Goal: Use online tool/utility

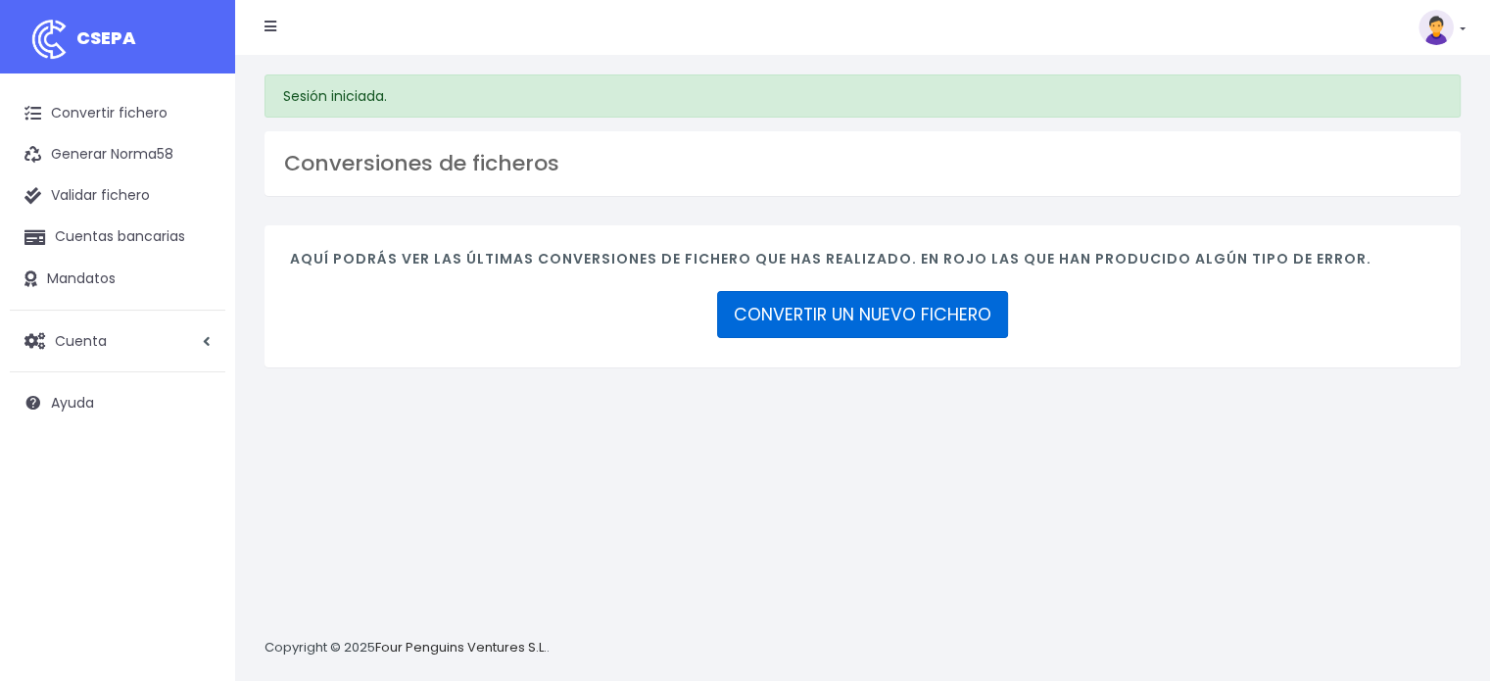
click at [906, 314] on link "CONVERTIR UN NUEVO FICHERO" at bounding box center [862, 314] width 291 height 47
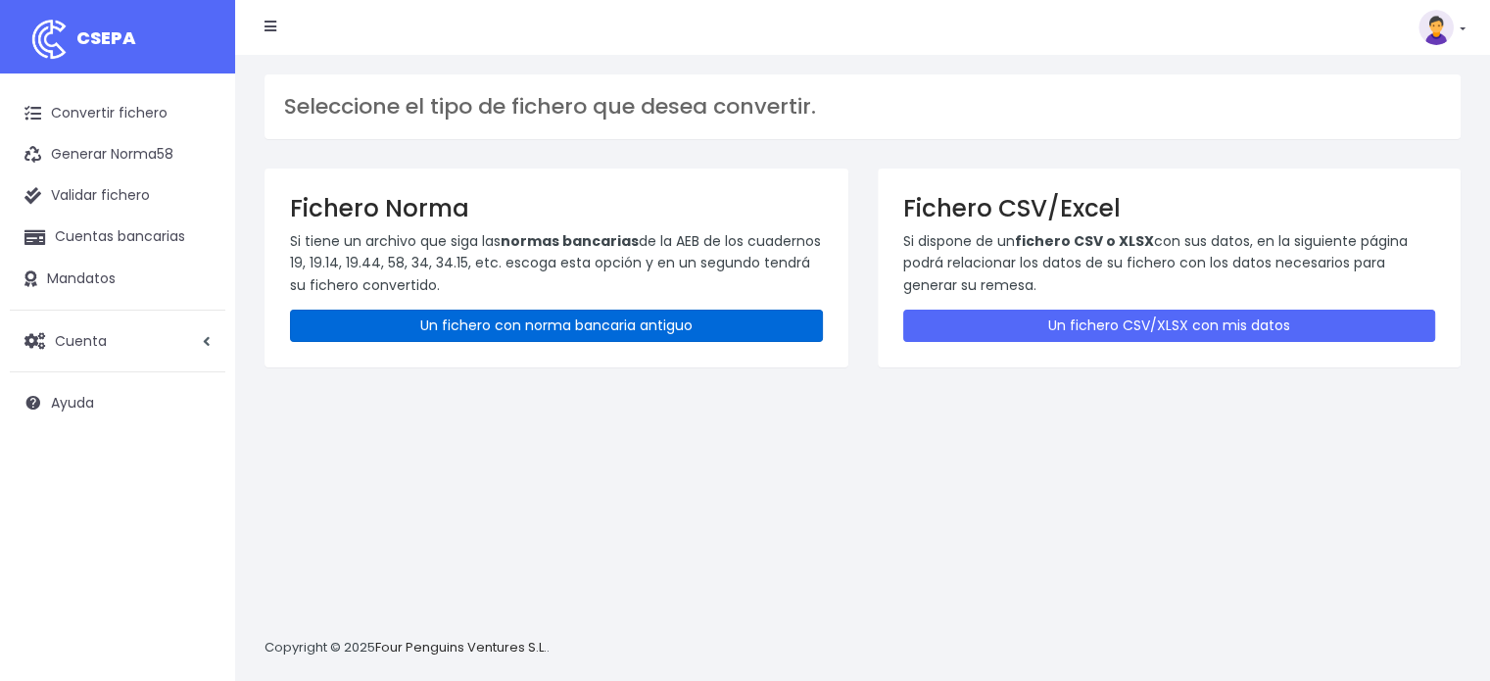
click at [433, 330] on link "Un fichero con norma bancaria antiguo" at bounding box center [556, 326] width 533 height 32
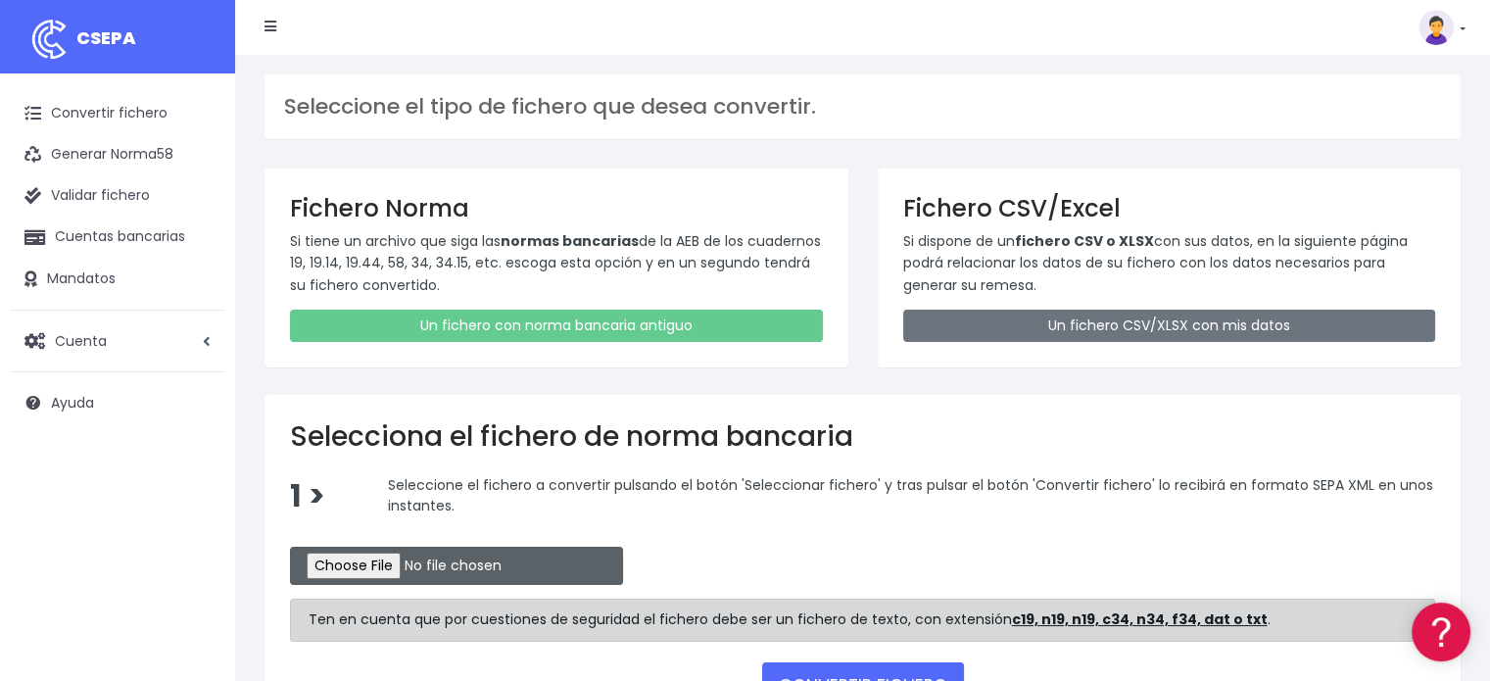
click at [345, 563] on input "file" at bounding box center [456, 566] width 333 height 38
type input "C:\fakepath\REM 2337.TXT"
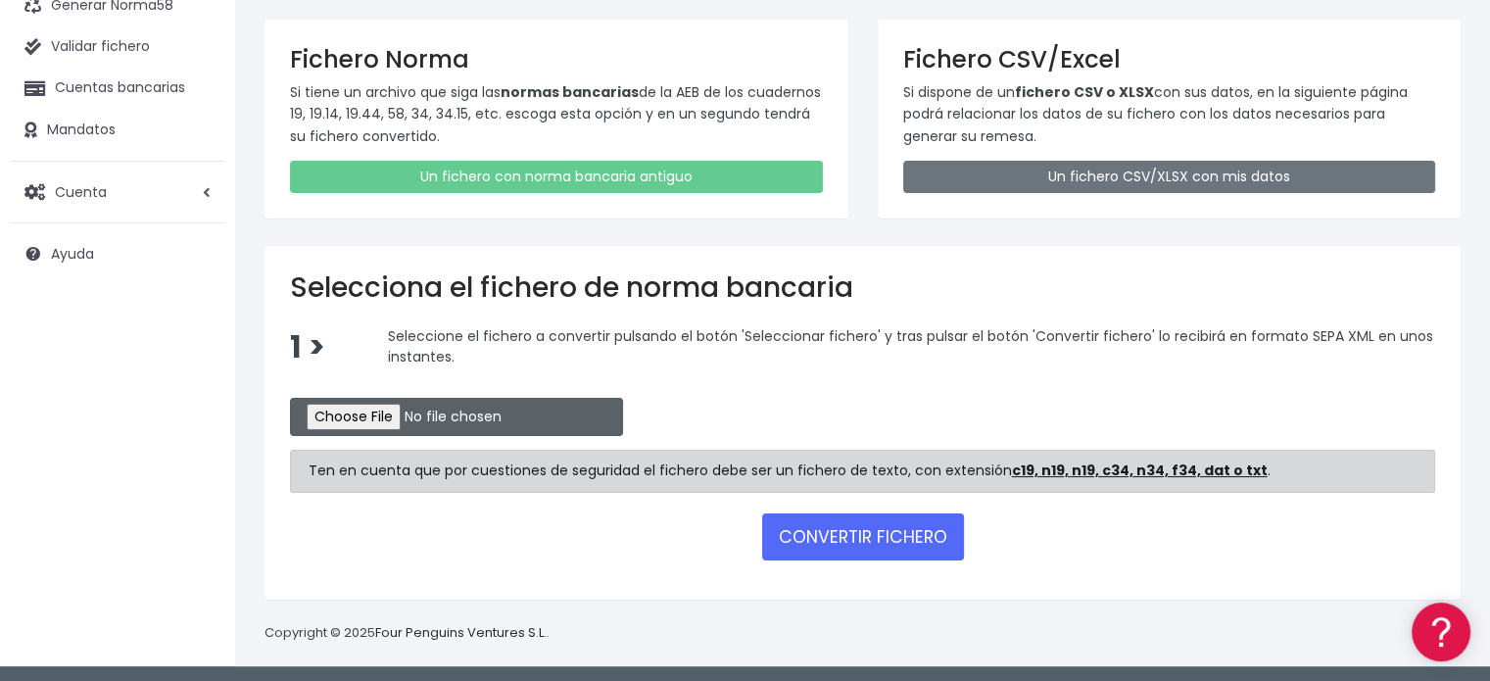
scroll to position [149, 0]
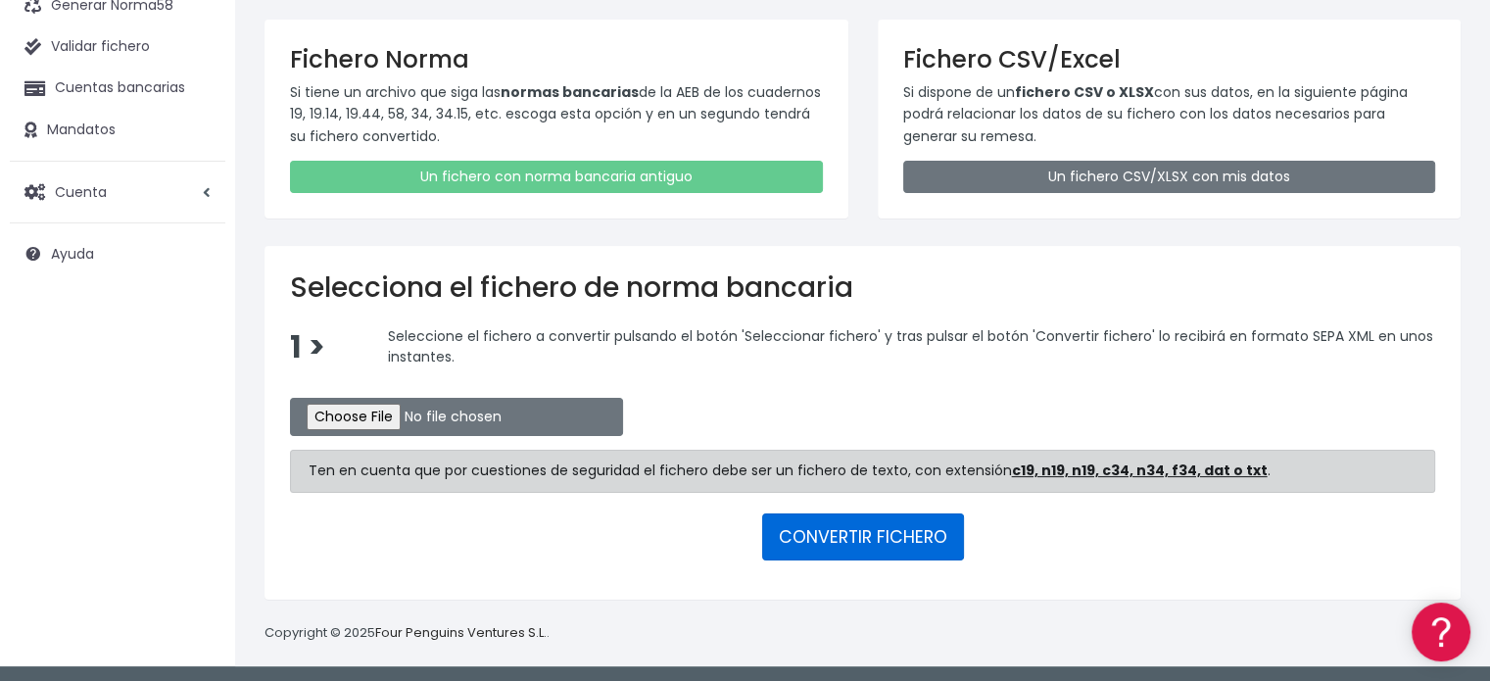
click at [905, 532] on button "CONVERTIR FICHERO" at bounding box center [863, 536] width 202 height 47
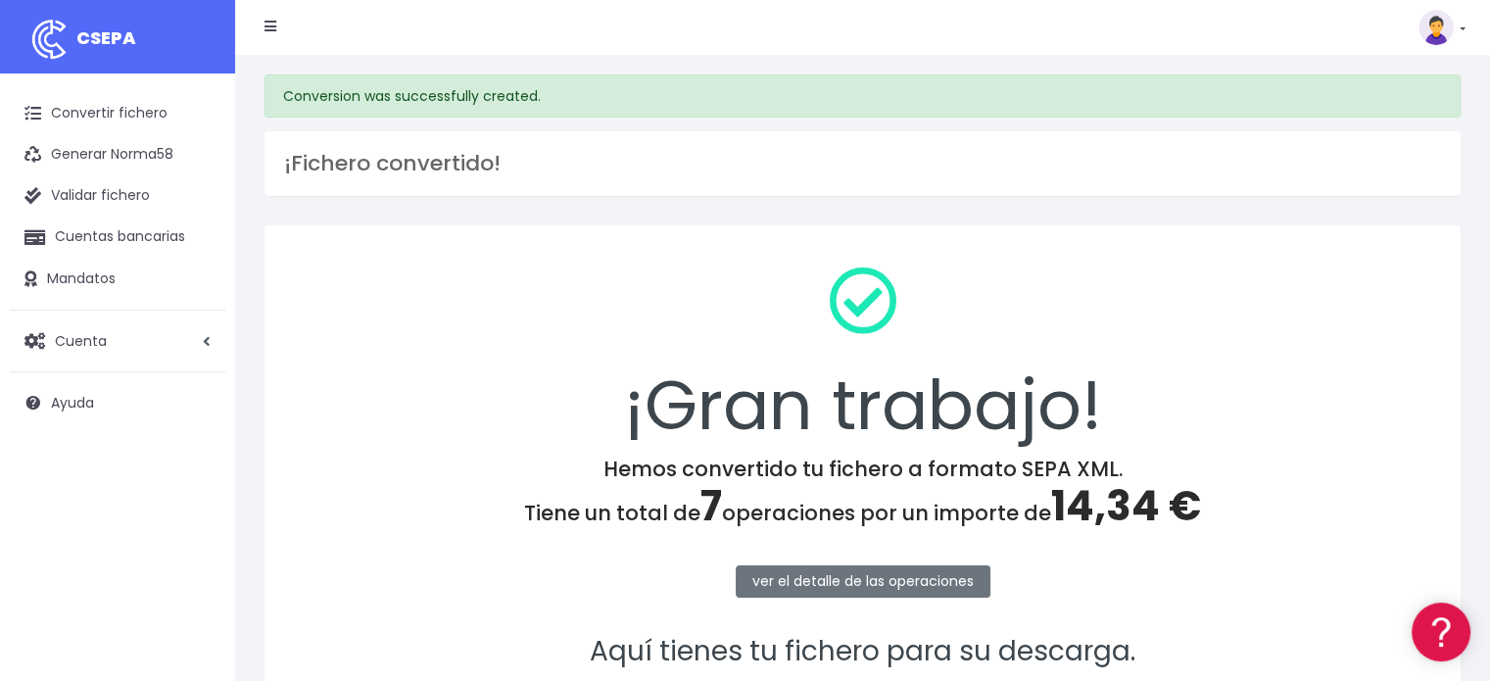
scroll to position [254, 0]
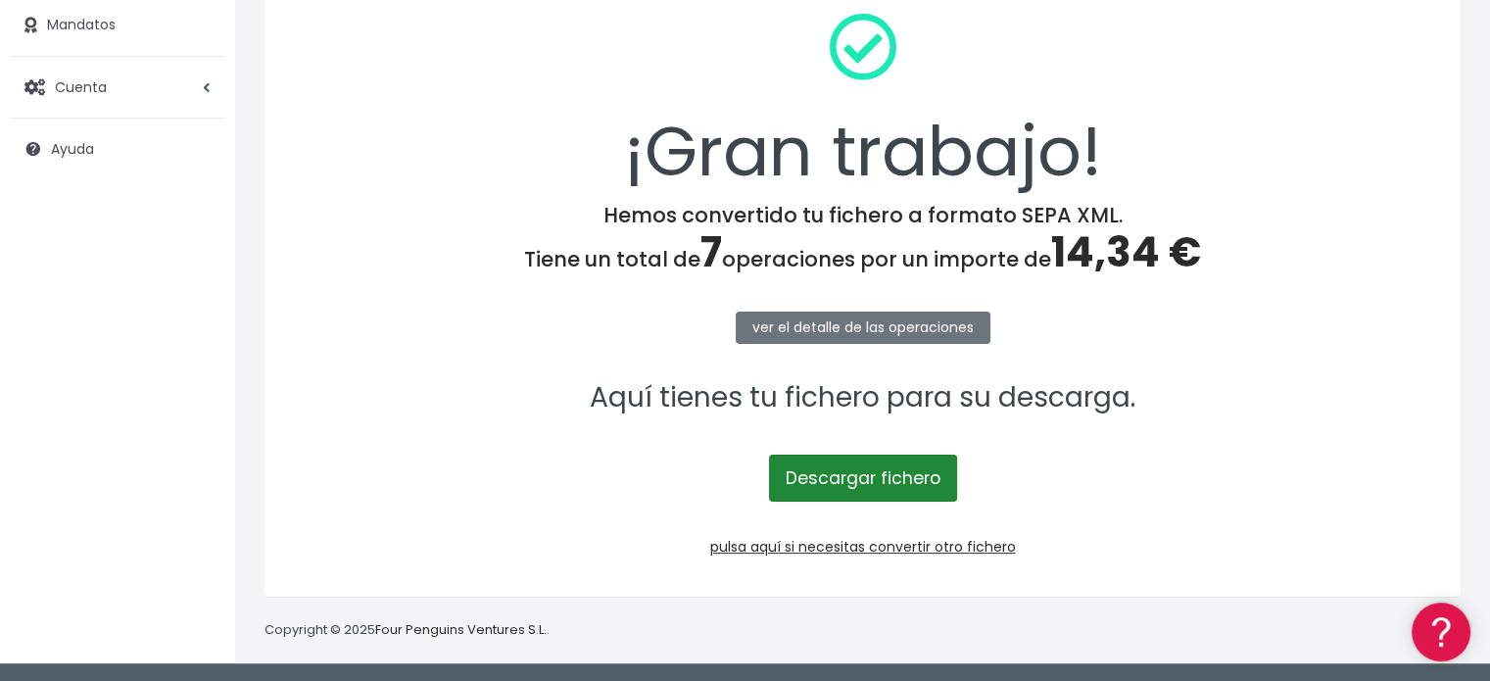
click at [882, 481] on link "Descargar fichero" at bounding box center [863, 477] width 188 height 47
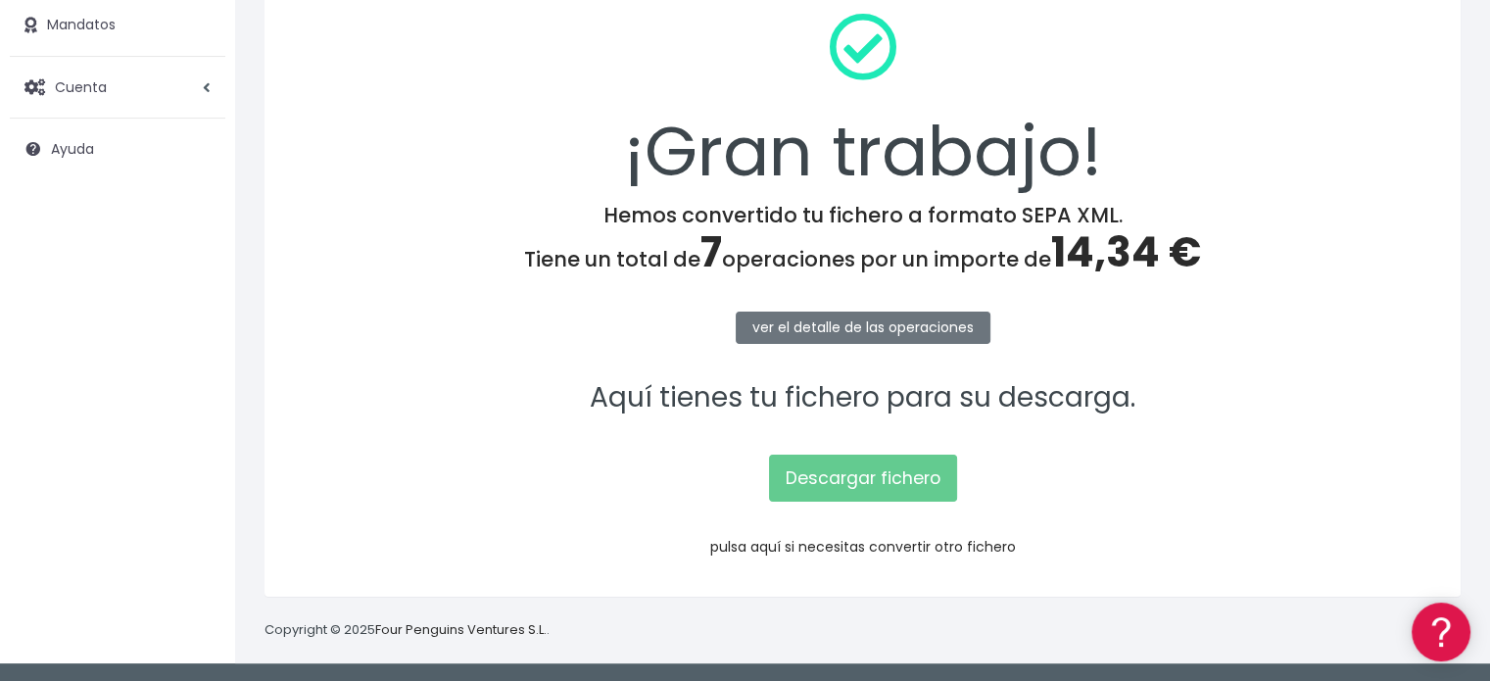
click at [805, 547] on link "pulsa aquí si necesitas convertir otro fichero" at bounding box center [863, 547] width 306 height 20
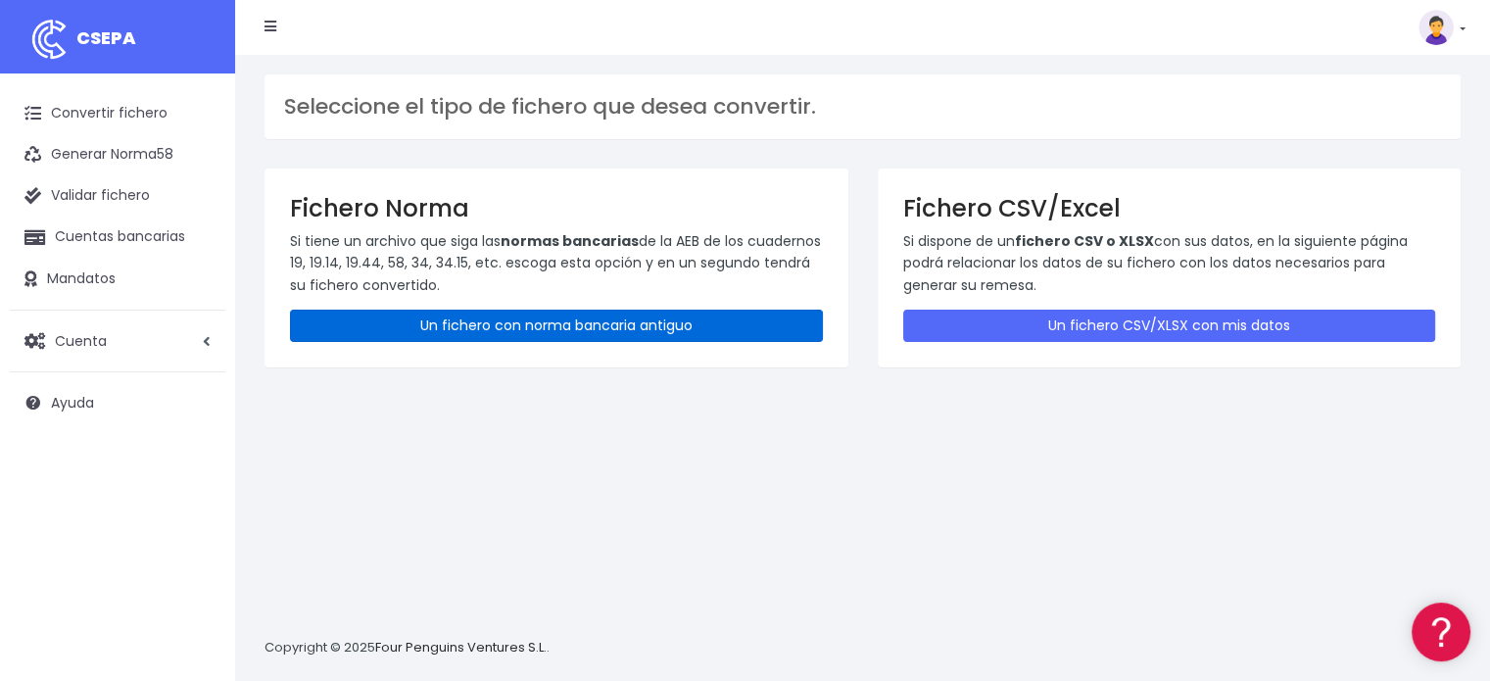
click at [645, 328] on link "Un fichero con norma bancaria antiguo" at bounding box center [556, 326] width 533 height 32
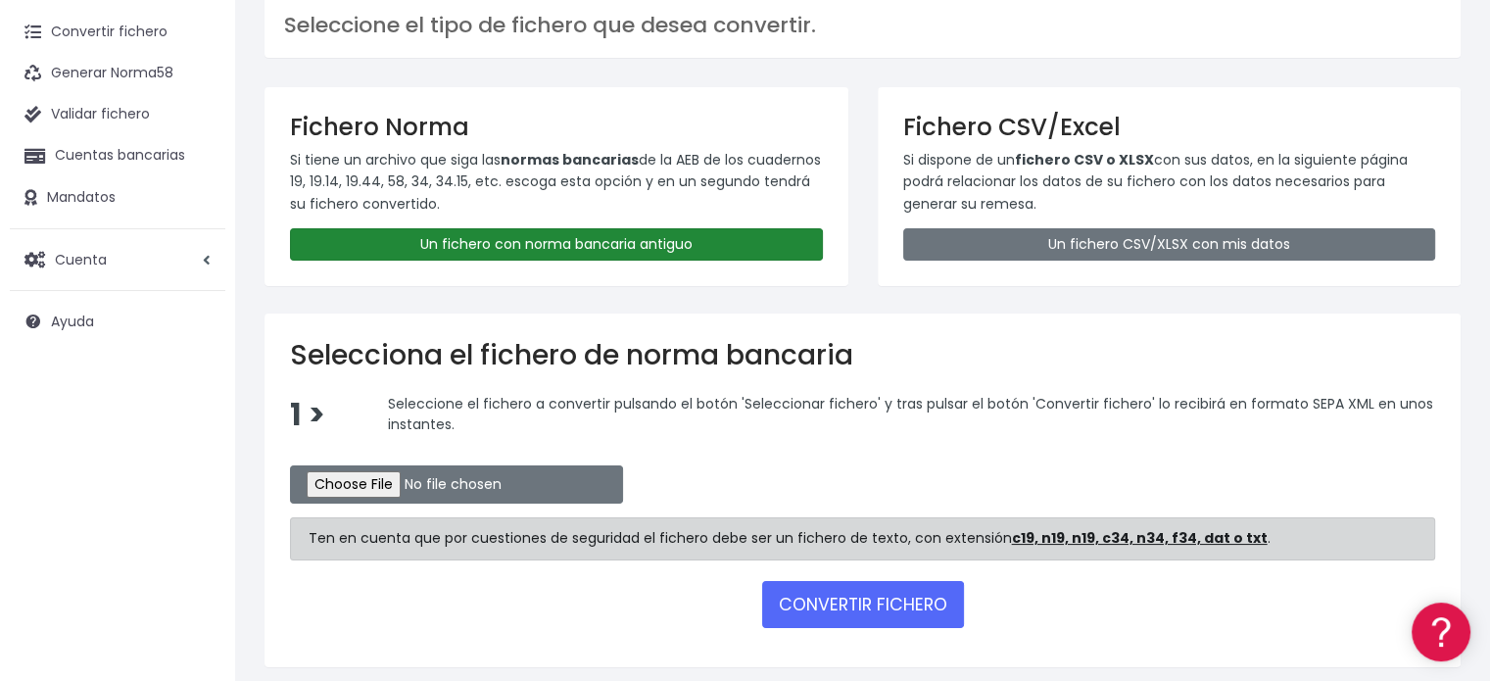
scroll to position [149, 0]
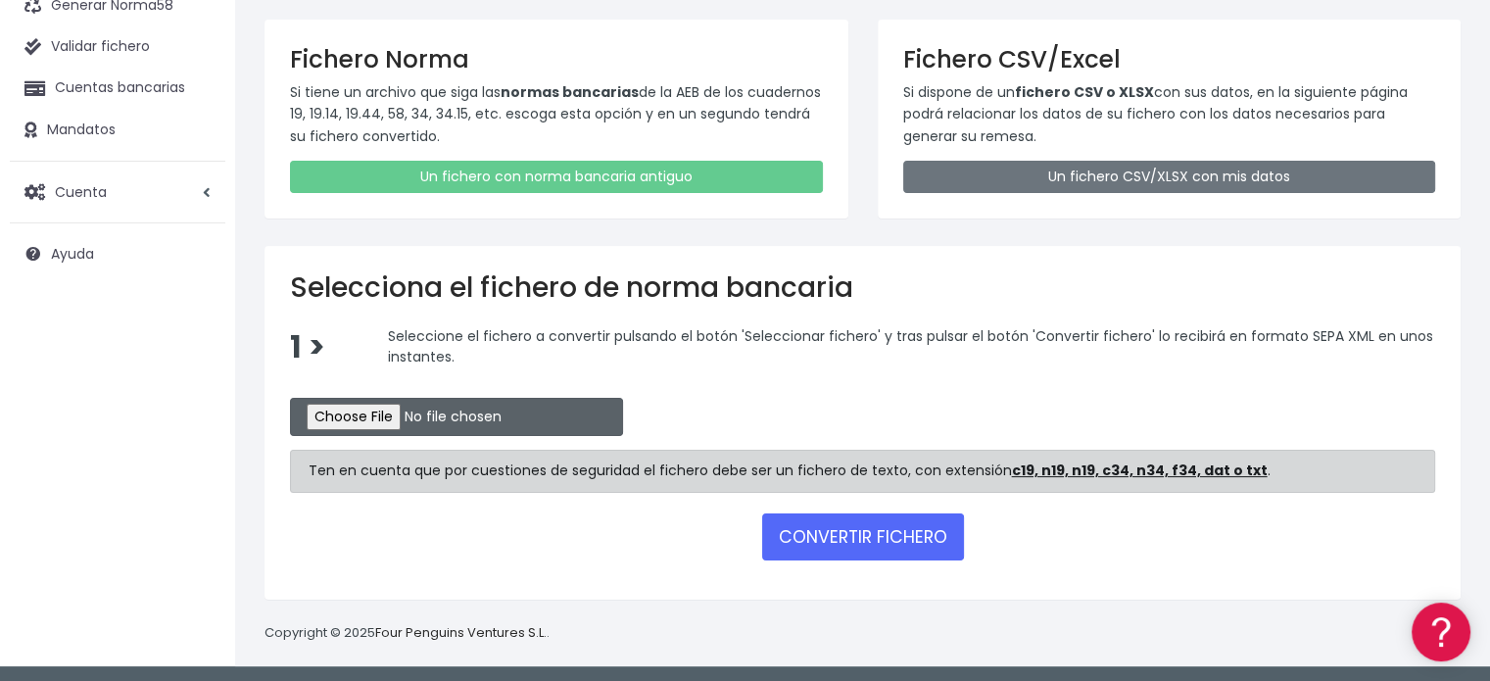
click at [410, 401] on input "file" at bounding box center [456, 417] width 333 height 38
type input "C:\fakepath\REM 2338.TXT"
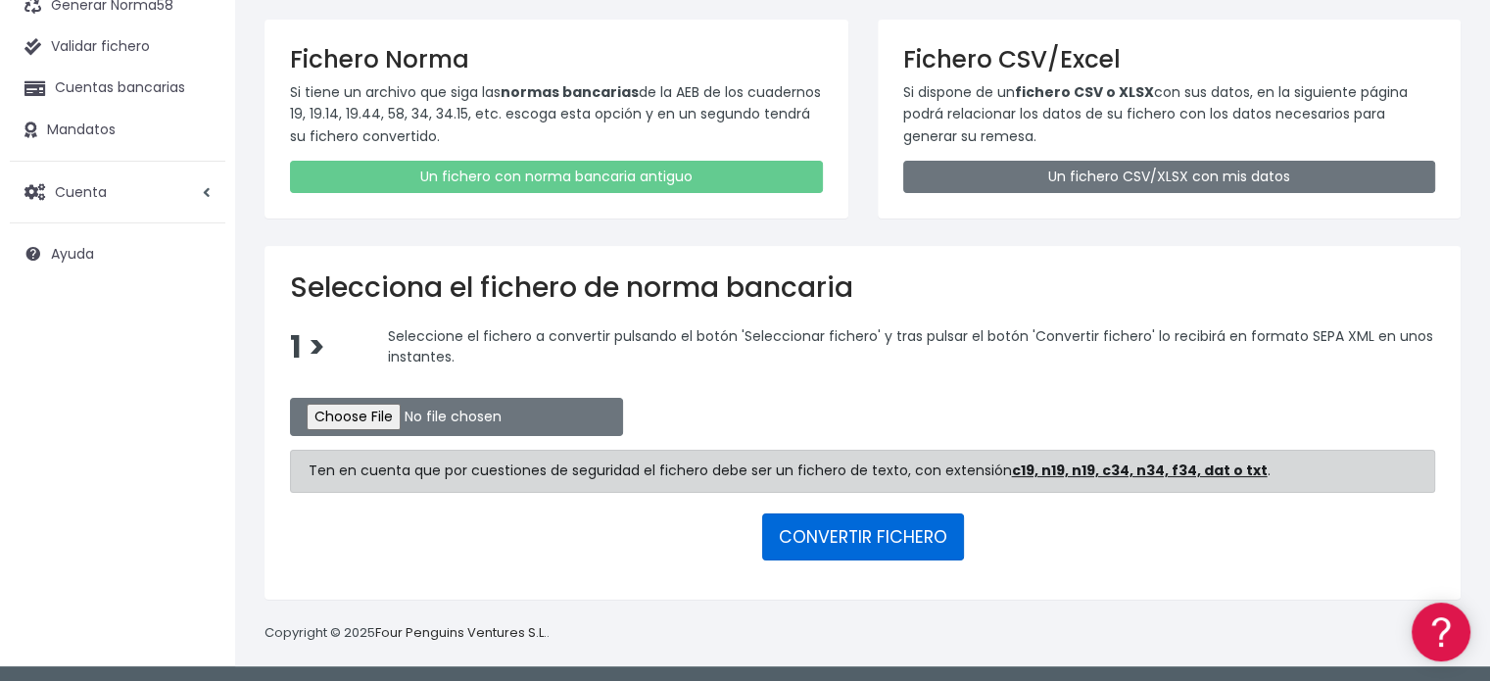
click at [862, 517] on button "CONVERTIR FICHERO" at bounding box center [863, 536] width 202 height 47
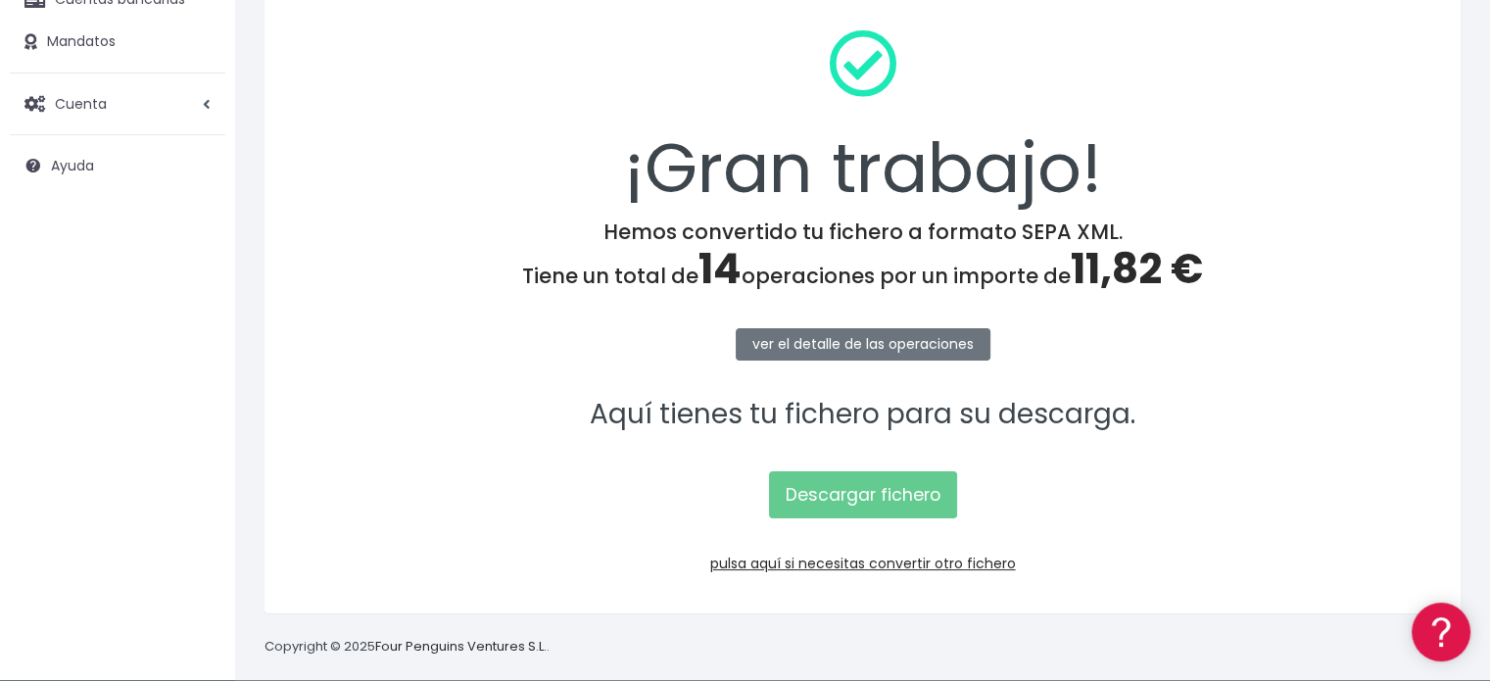
scroll to position [254, 0]
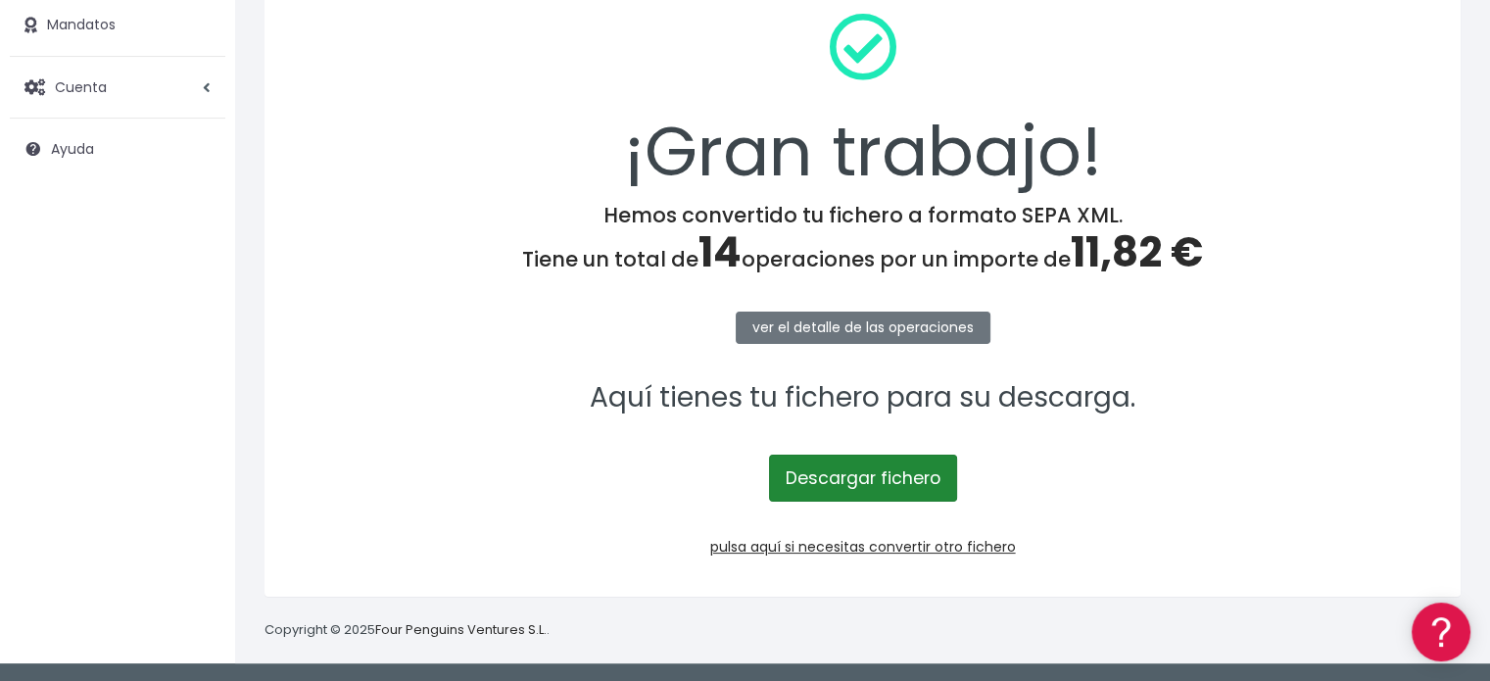
click at [885, 473] on link "Descargar fichero" at bounding box center [863, 477] width 188 height 47
